Goal: Information Seeking & Learning: Learn about a topic

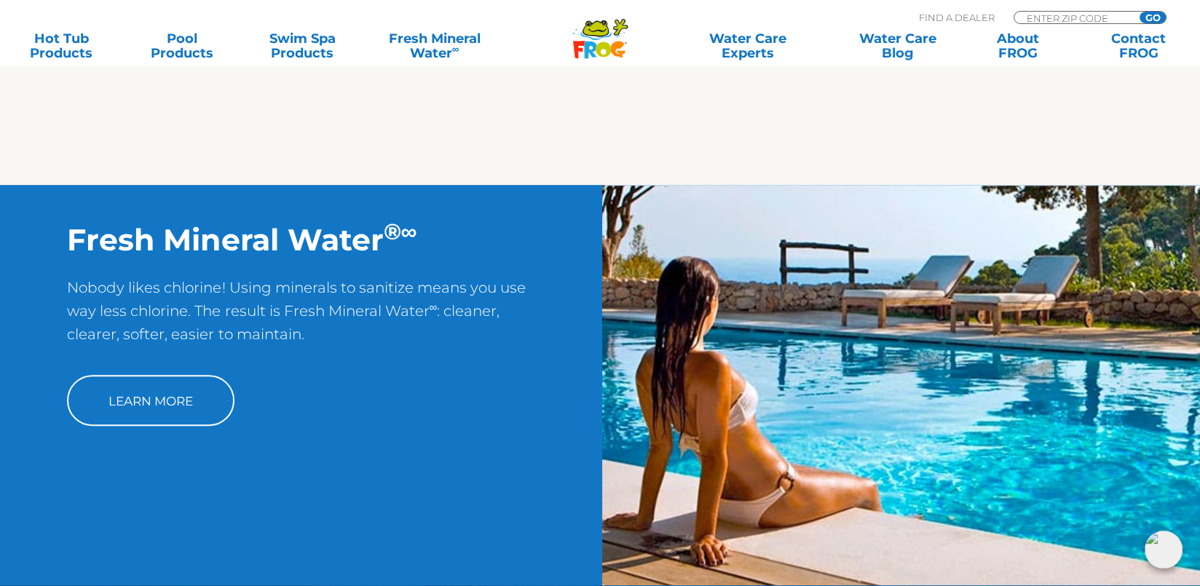
scroll to position [1092, 0]
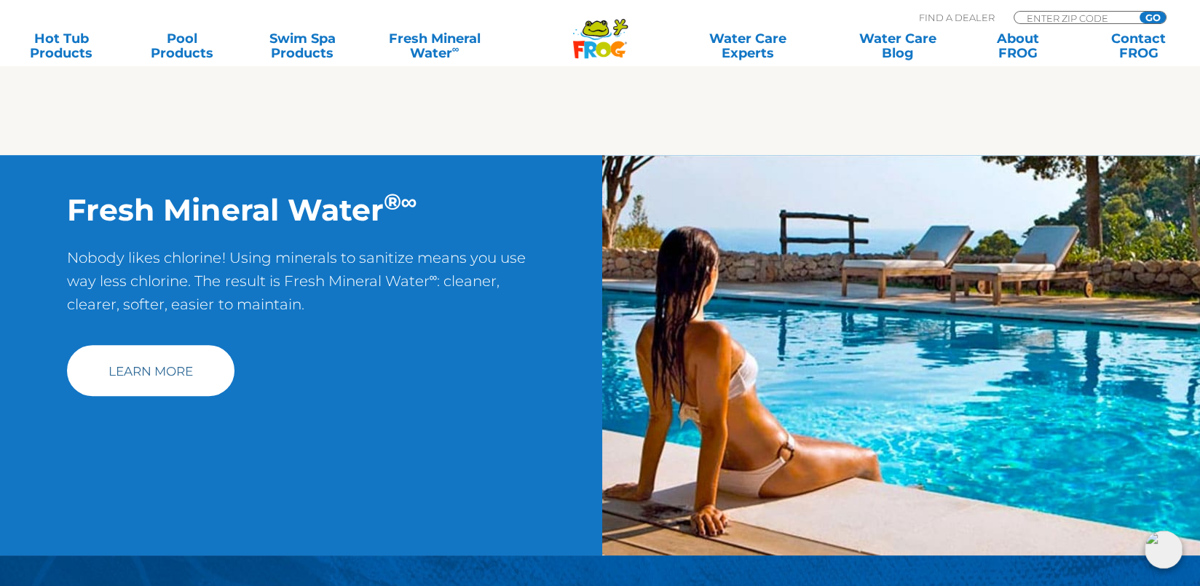
click at [143, 373] on link "Learn More" at bounding box center [150, 370] width 167 height 51
click at [151, 373] on link "Learn More" at bounding box center [150, 370] width 167 height 51
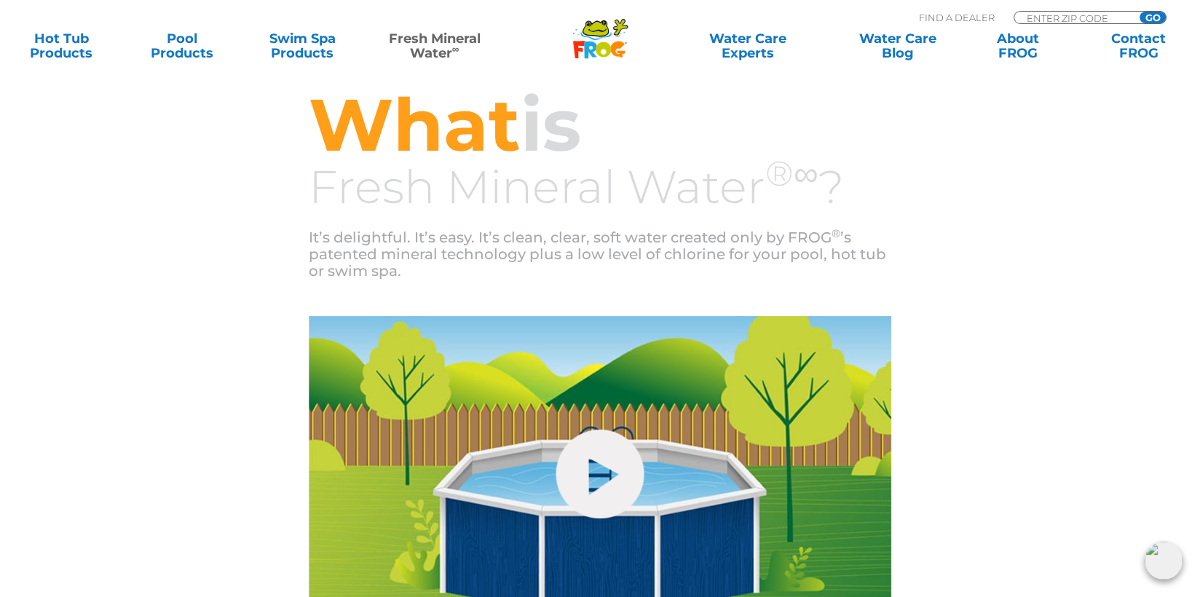
scroll to position [510, 0]
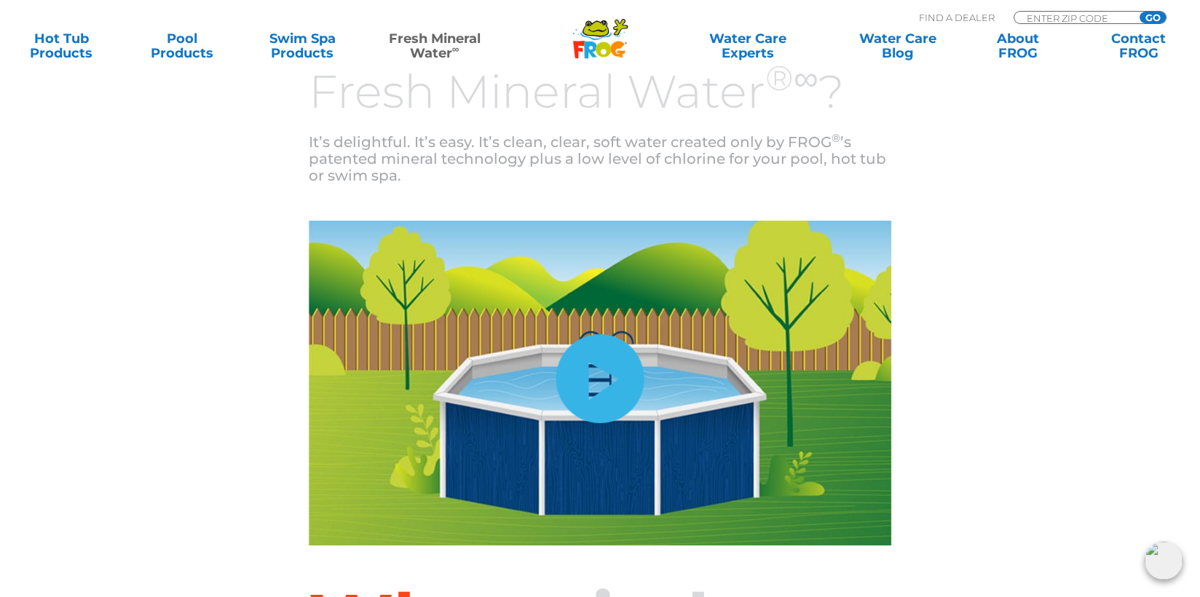
click at [597, 373] on link "hide-me" at bounding box center [600, 378] width 88 height 89
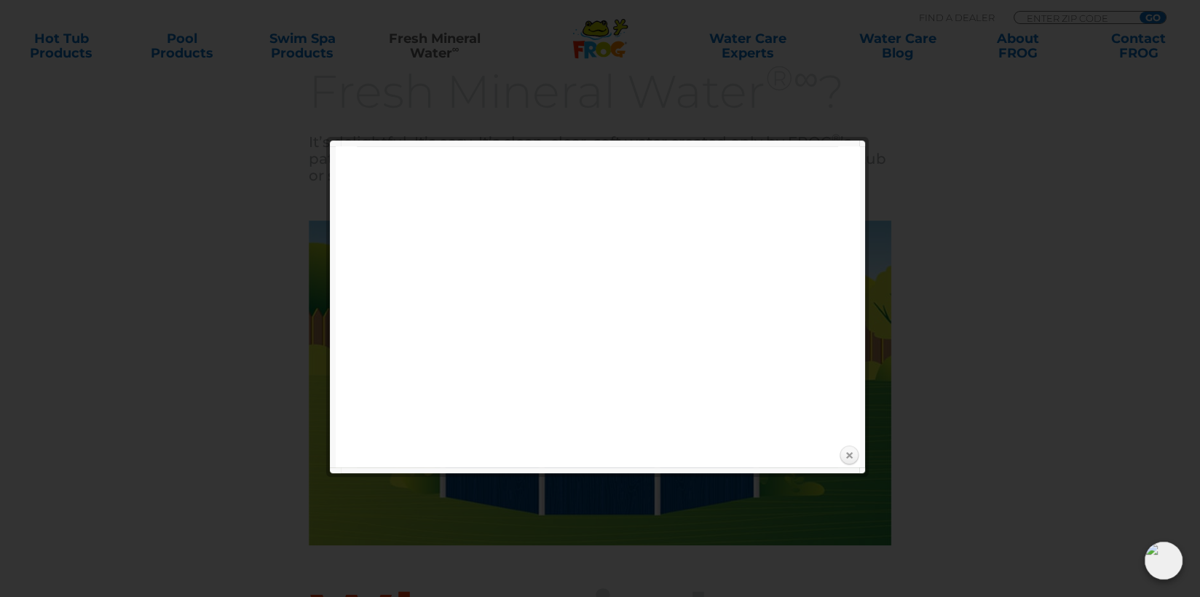
click at [848, 456] on link "Close" at bounding box center [849, 456] width 22 height 22
